Goal: Find specific page/section: Find specific page/section

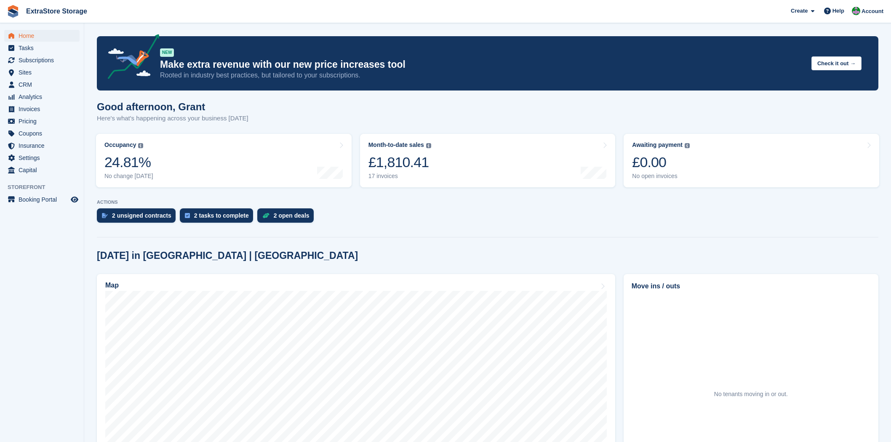
scroll to position [47, 0]
click at [34, 96] on span "Analytics" at bounding box center [44, 97] width 51 height 12
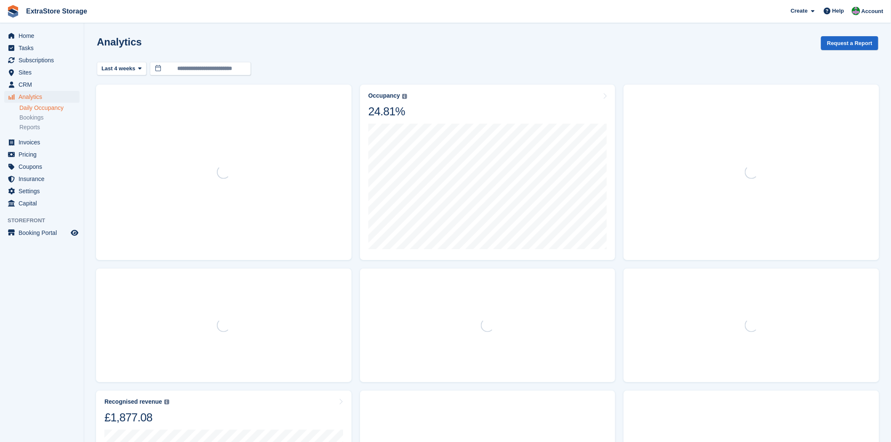
click at [40, 109] on link "Daily Occupancy" at bounding box center [49, 108] width 60 height 8
